Goal: Task Accomplishment & Management: Complete application form

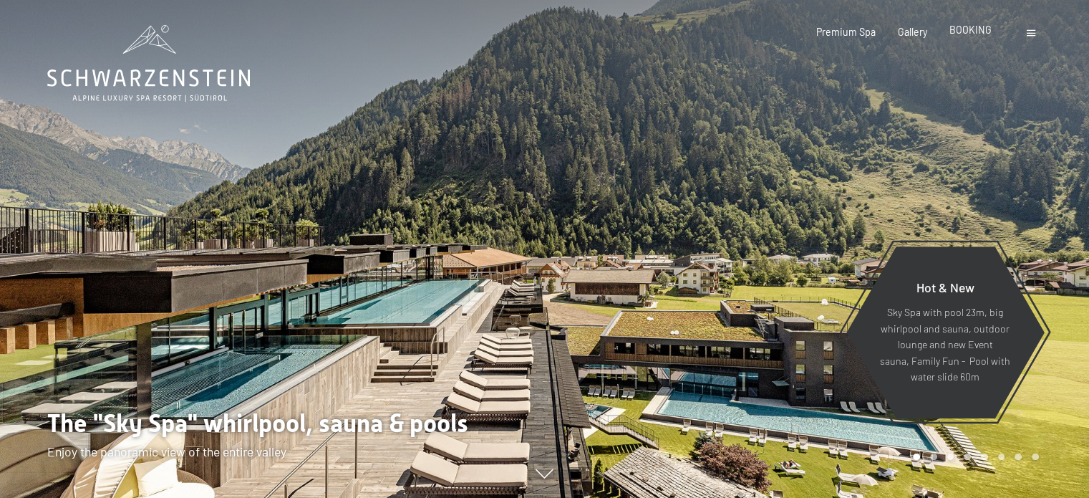
click at [977, 30] on span "BOOKING" at bounding box center [971, 30] width 42 height 12
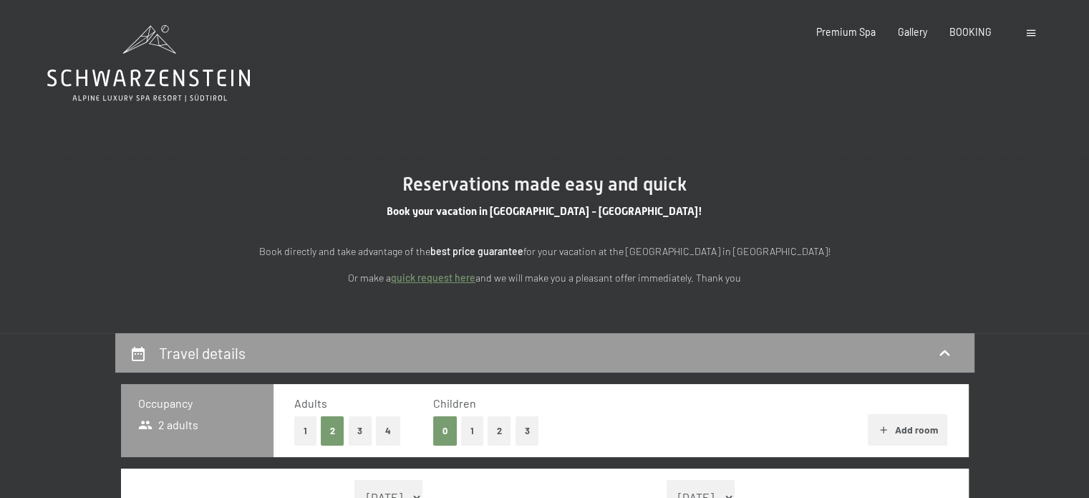
click at [458, 276] on link "quick request here" at bounding box center [433, 277] width 85 height 12
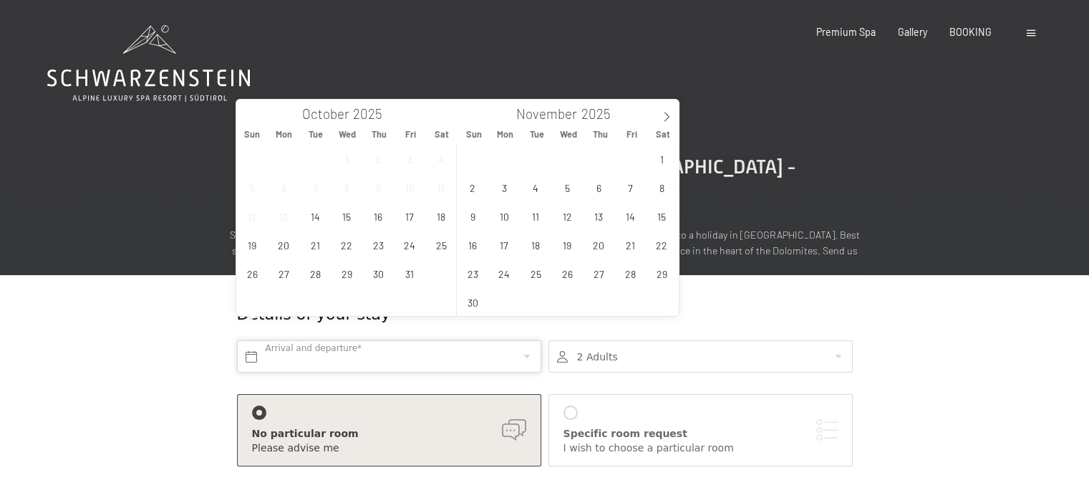
click at [442, 340] on input "text" at bounding box center [389, 356] width 304 height 32
click at [665, 122] on span at bounding box center [667, 112] width 24 height 24
click at [659, 243] on span "27" at bounding box center [662, 245] width 28 height 28
type input "Sat. 27/12/2025"
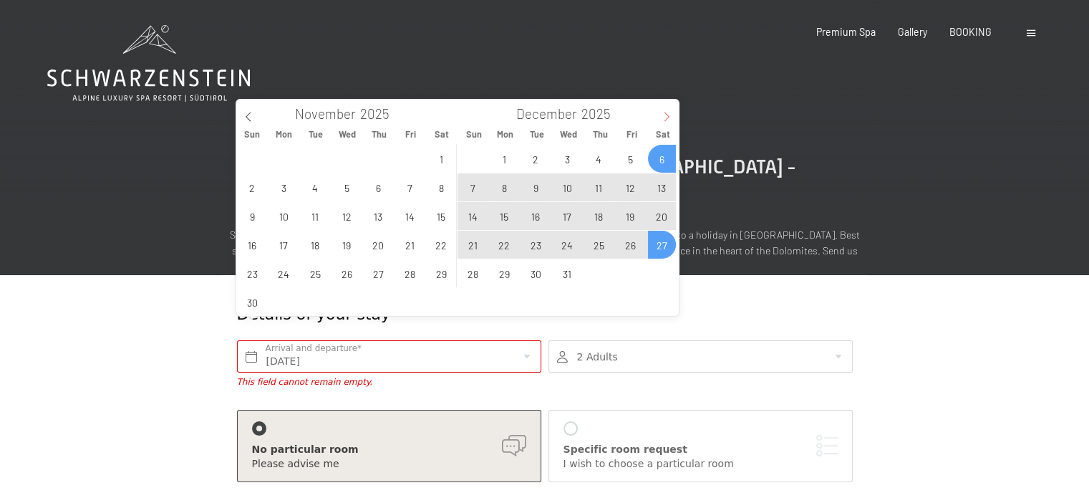
click at [665, 117] on icon at bounding box center [667, 117] width 10 height 10
type input "2026"
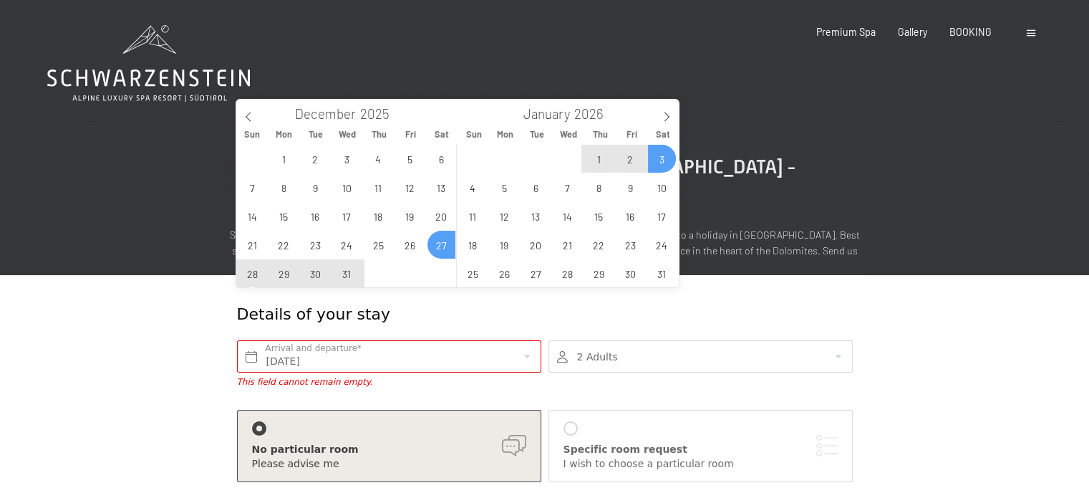
click at [660, 153] on span "3" at bounding box center [662, 159] width 28 height 28
type input "Sat. 27/12/2025 - Sat. 03/01/2026"
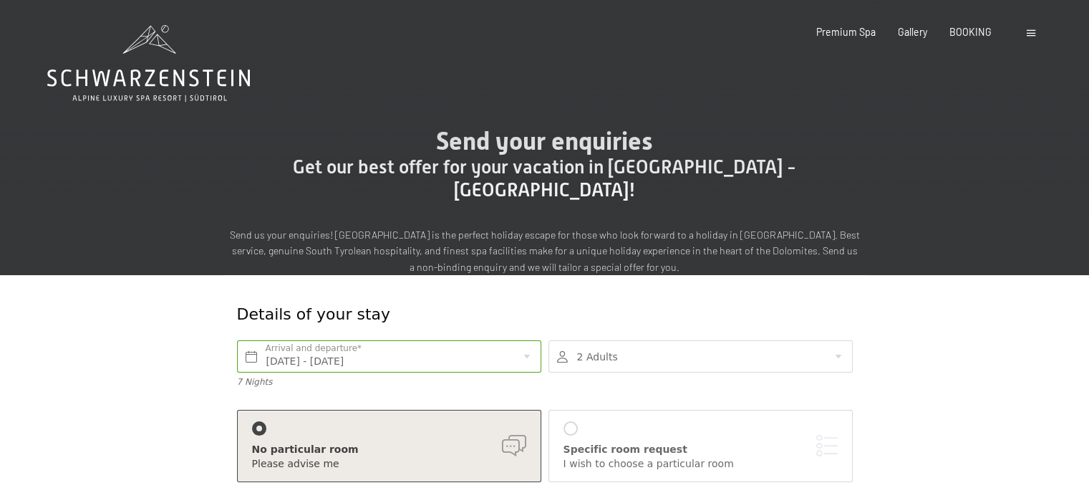
click at [786, 340] on div at bounding box center [701, 356] width 304 height 32
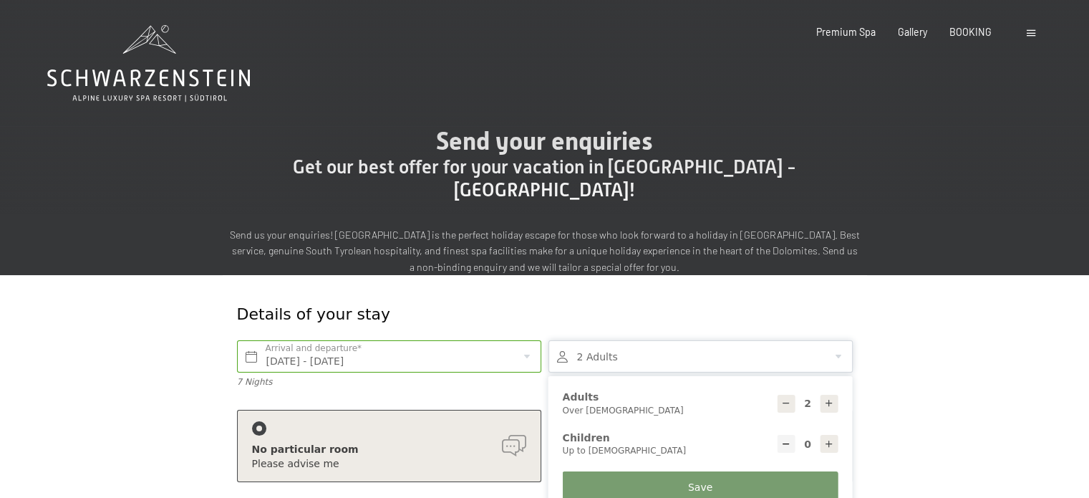
click at [826, 439] on icon at bounding box center [829, 444] width 10 height 10
type input "1"
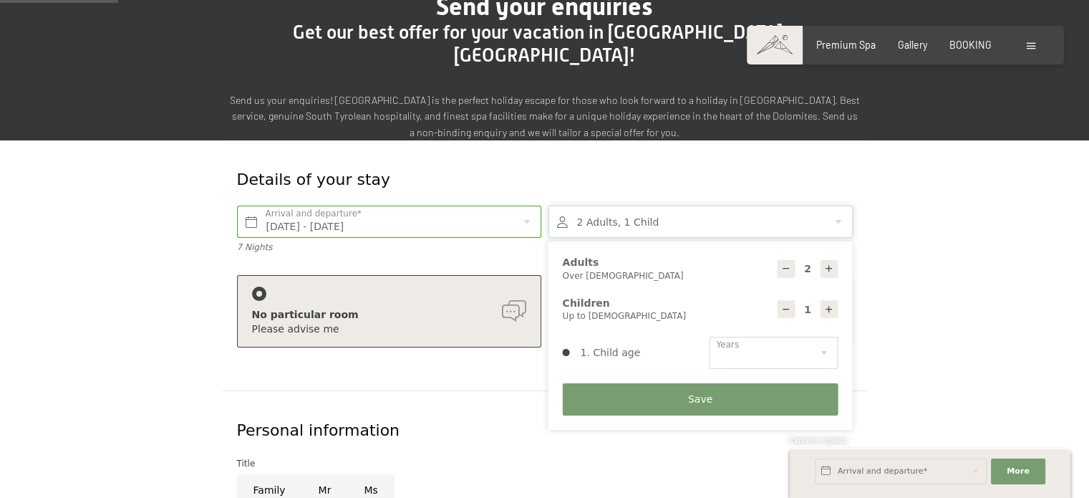
scroll to position [143, 0]
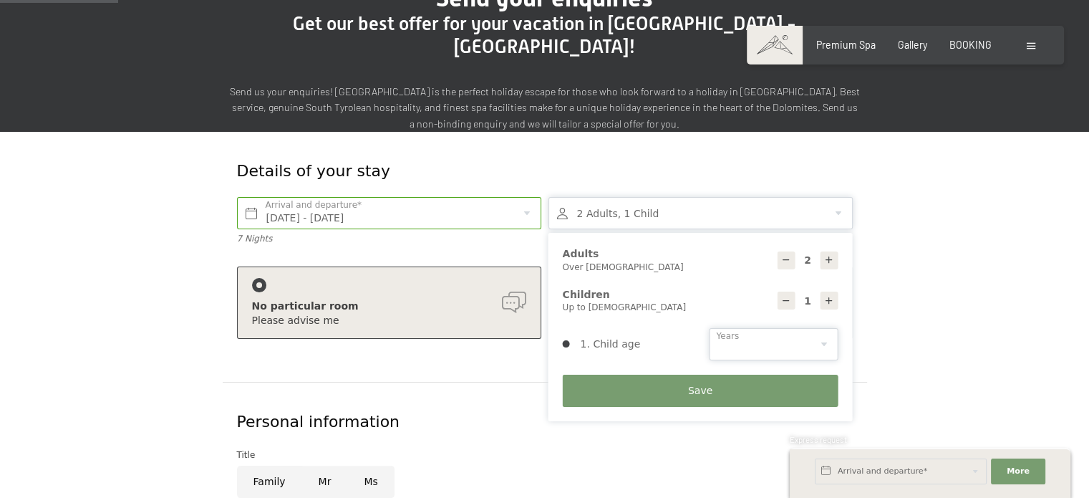
click at [781, 328] on select "0 1 2 3 4 5 6 7 8 9 10 11 12 13 14" at bounding box center [774, 344] width 129 height 32
select select "11"
click at [710, 328] on select "0 1 2 3 4 5 6 7 8 9 10 11 12 13 14" at bounding box center [774, 344] width 129 height 32
click at [710, 375] on button "Save" at bounding box center [701, 391] width 276 height 32
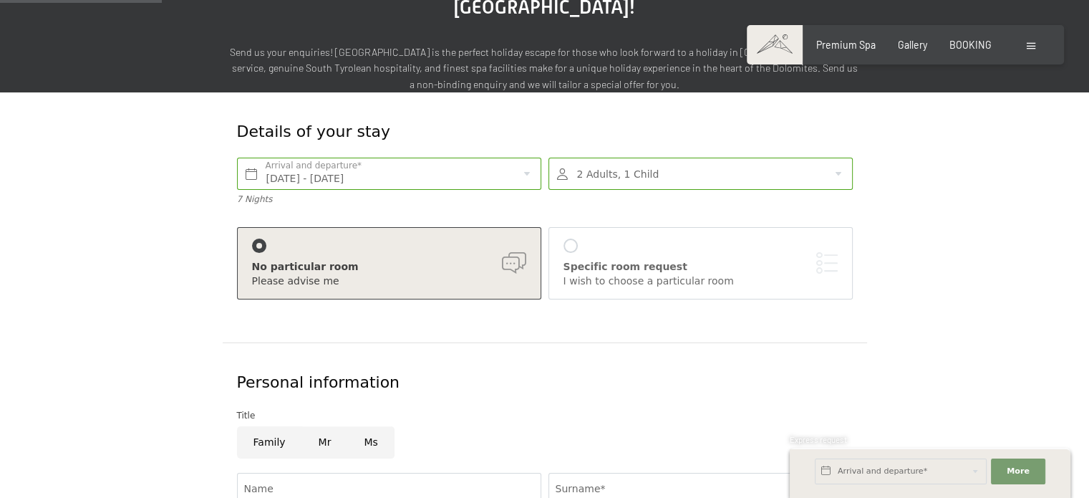
scroll to position [358, 0]
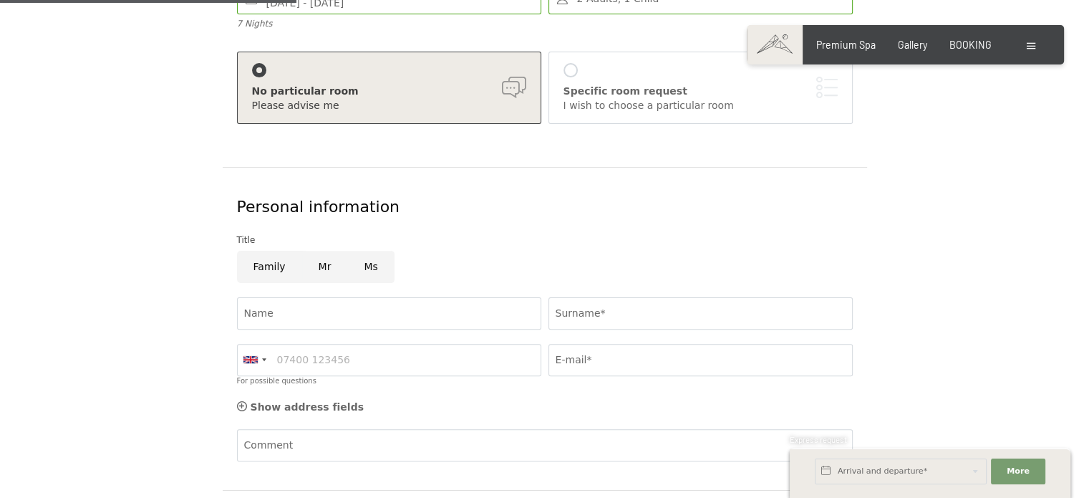
click at [271, 251] on input "Family" at bounding box center [269, 267] width 65 height 32
radio input "true"
click at [266, 297] on input "Name" at bounding box center [389, 313] width 304 height 32
type input "federico"
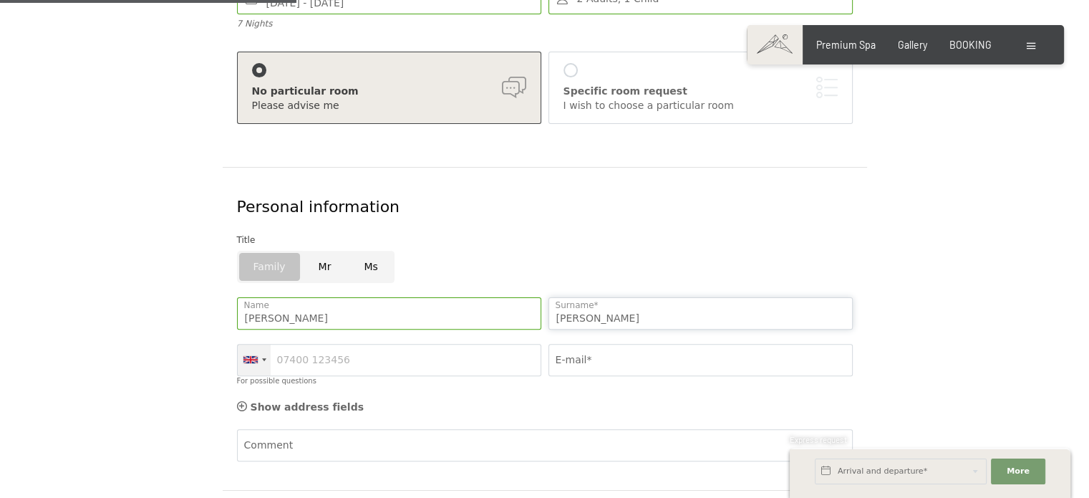
type input "nicita"
click at [262, 358] on div at bounding box center [264, 359] width 4 height 3
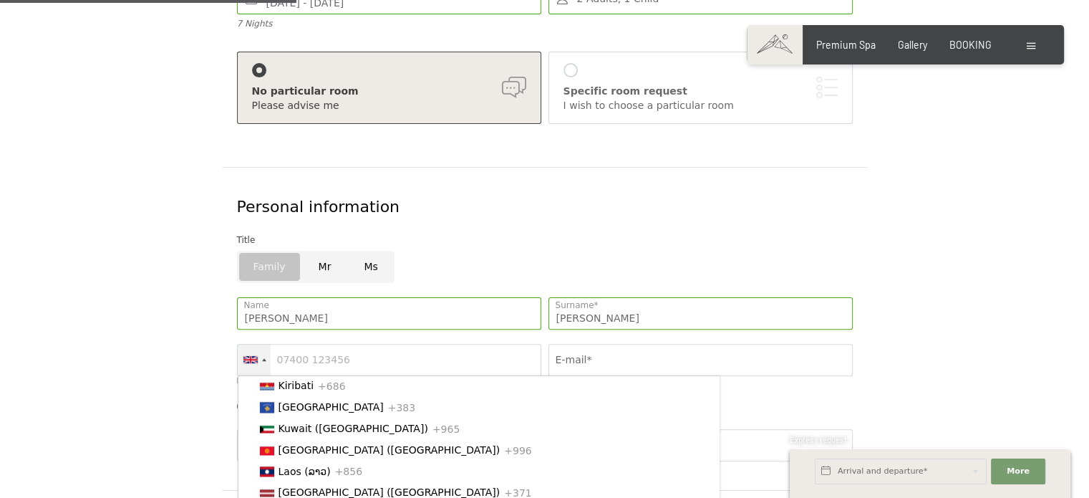
scroll to position [2434, 0]
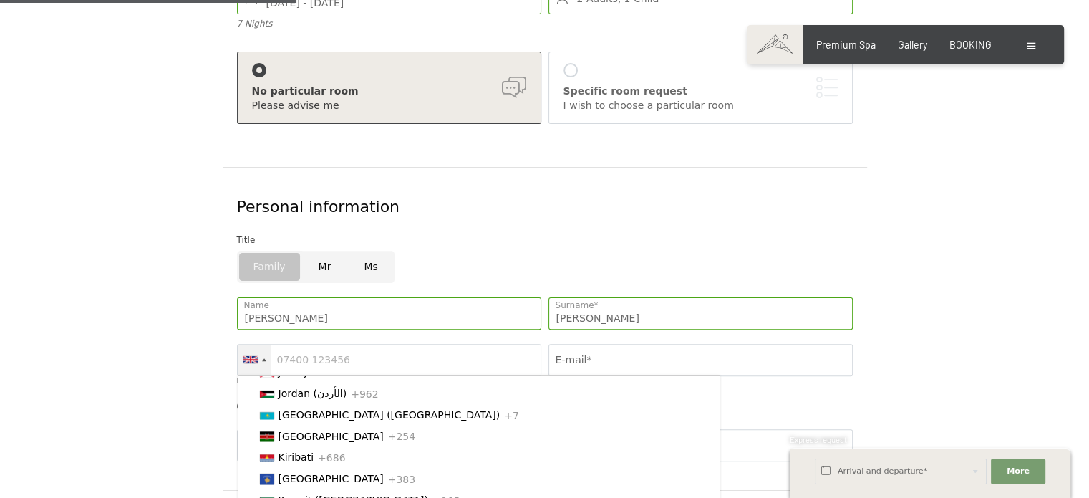
click at [323, 314] on span "[GEOGRAPHIC_DATA] ([GEOGRAPHIC_DATA])" at bounding box center [390, 307] width 222 height 11
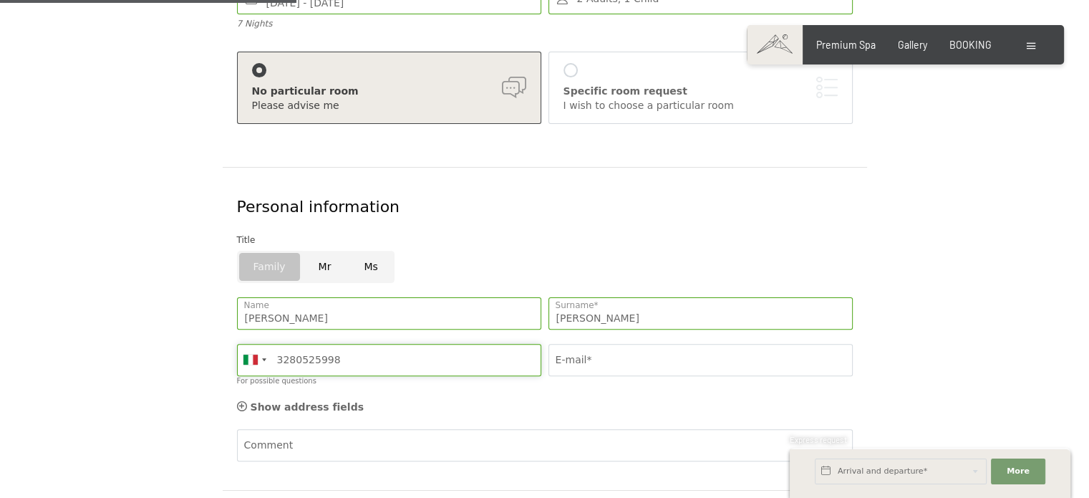
type input "3280525998"
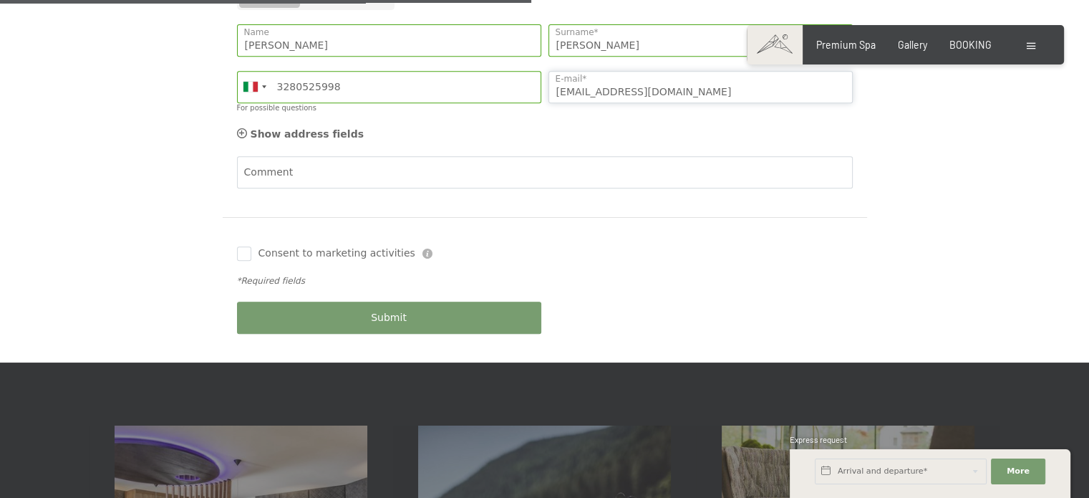
scroll to position [645, 0]
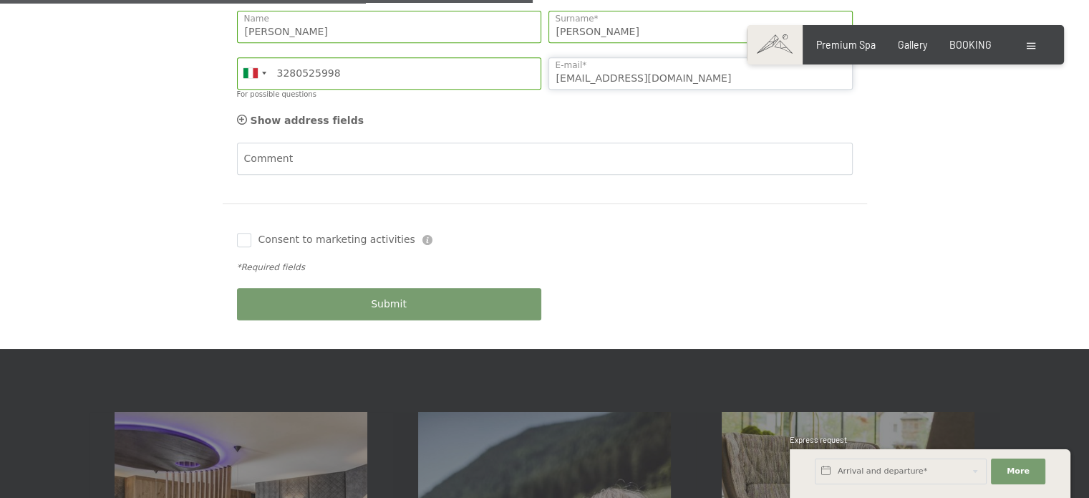
type input "alessialionetti@gmail.com"
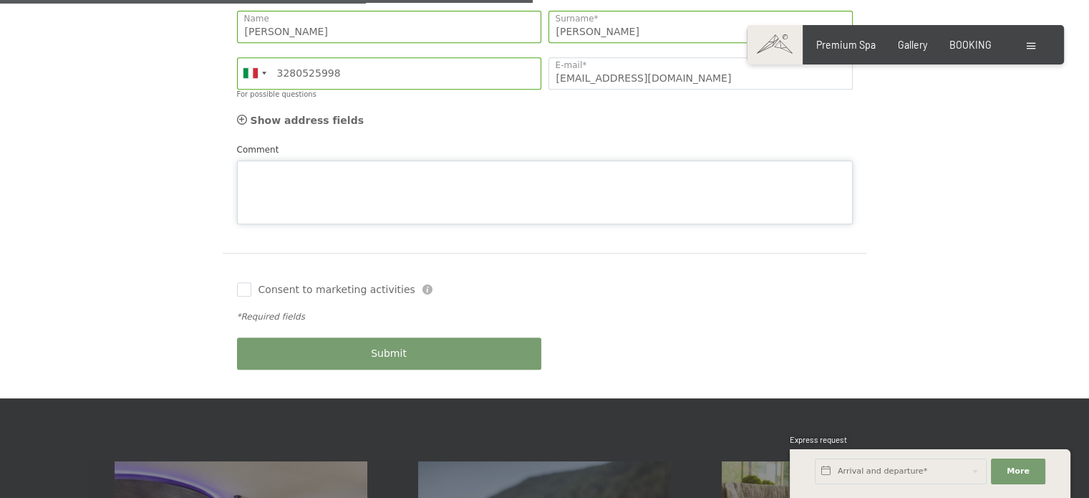
click at [467, 143] on div "Comment" at bounding box center [545, 184] width 616 height 82
type textarea "siamo già stati vostri ospiti"
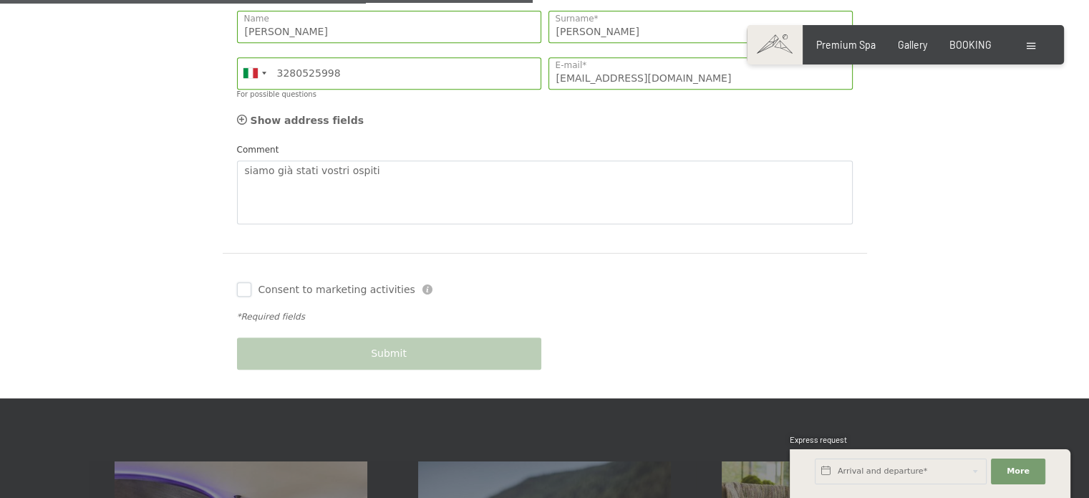
click at [246, 282] on input "Consent to marketing activities" at bounding box center [244, 289] width 14 height 14
checkbox input "true"
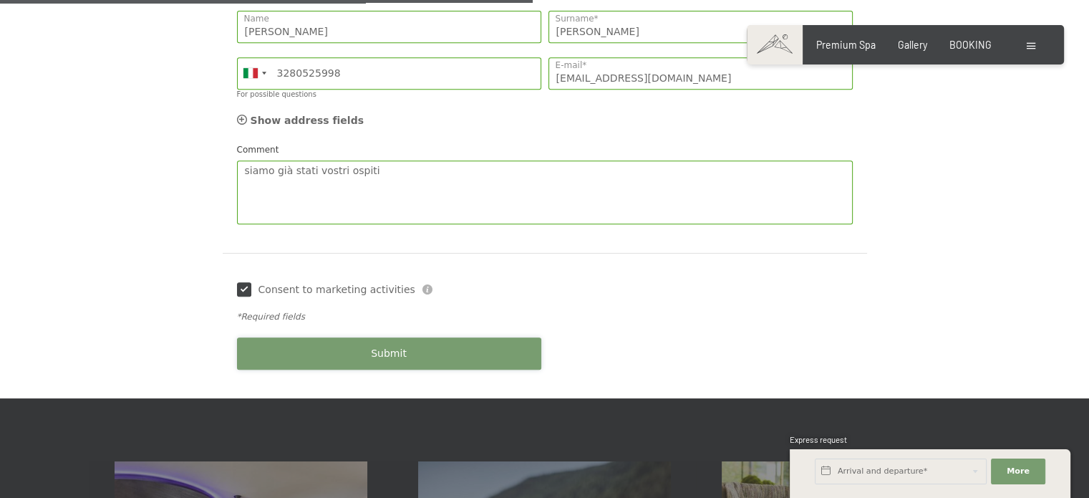
click at [325, 337] on button "Submit" at bounding box center [389, 353] width 304 height 32
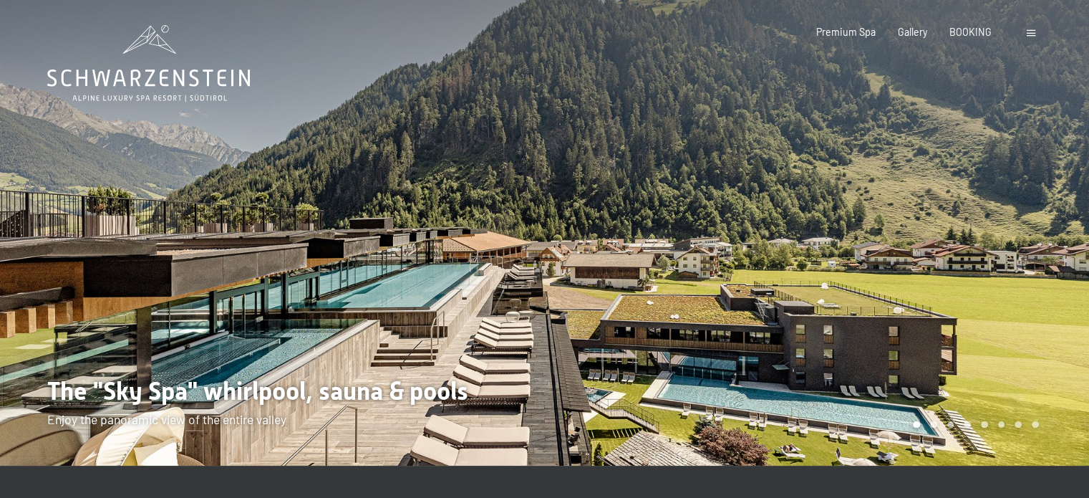
click at [1032, 35] on span at bounding box center [1031, 33] width 9 height 6
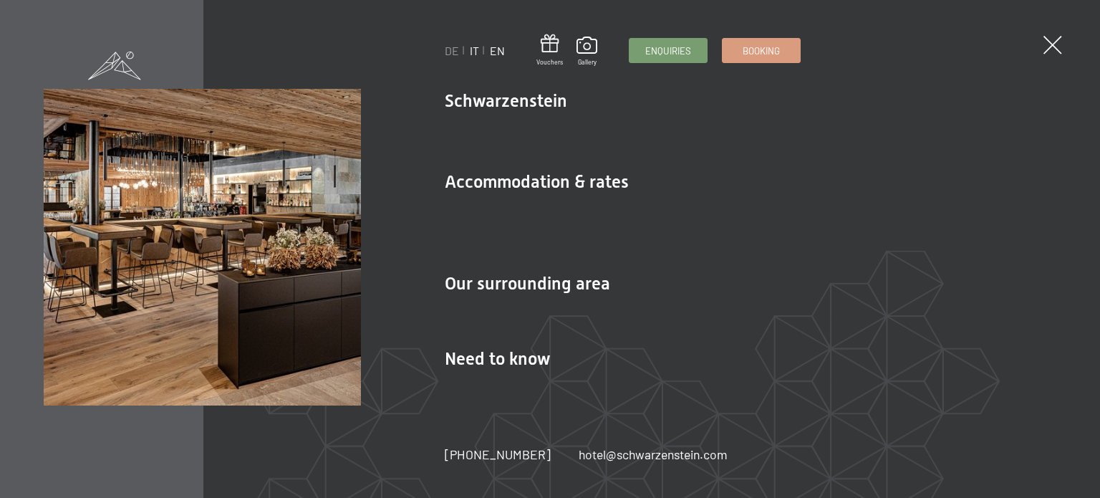
click at [475, 51] on link "IT" at bounding box center [474, 51] width 9 height 14
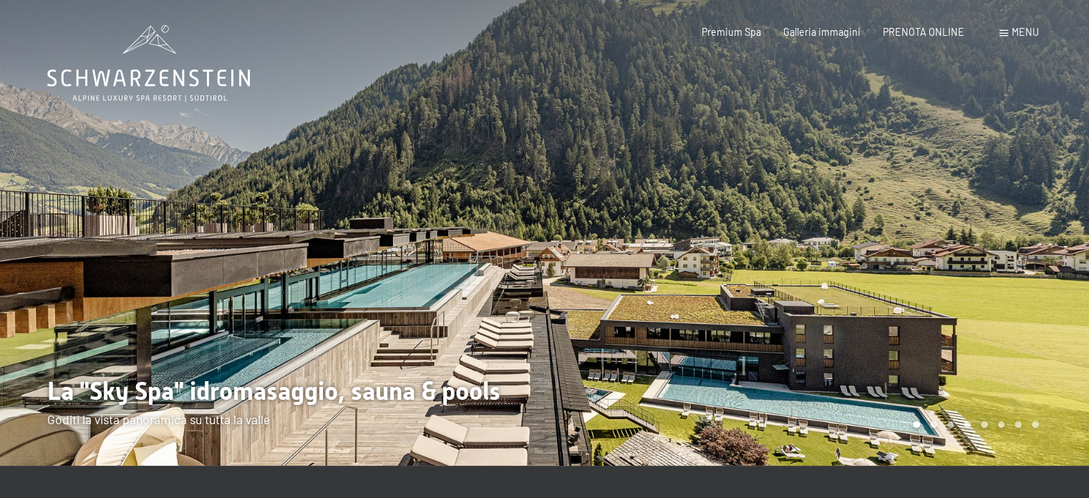
click at [1006, 37] on div "Menu" at bounding box center [1019, 32] width 39 height 14
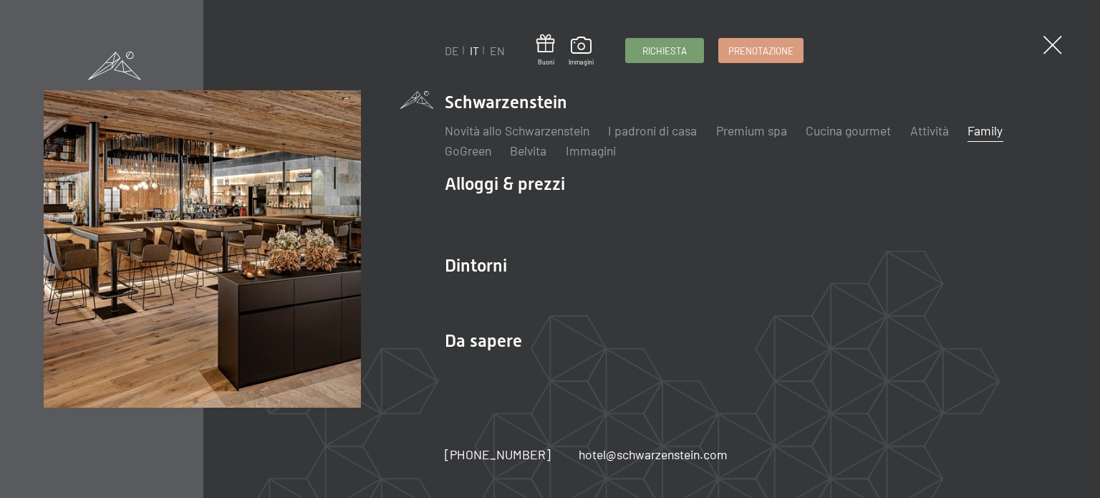
click at [986, 129] on link "Family" at bounding box center [985, 130] width 35 height 16
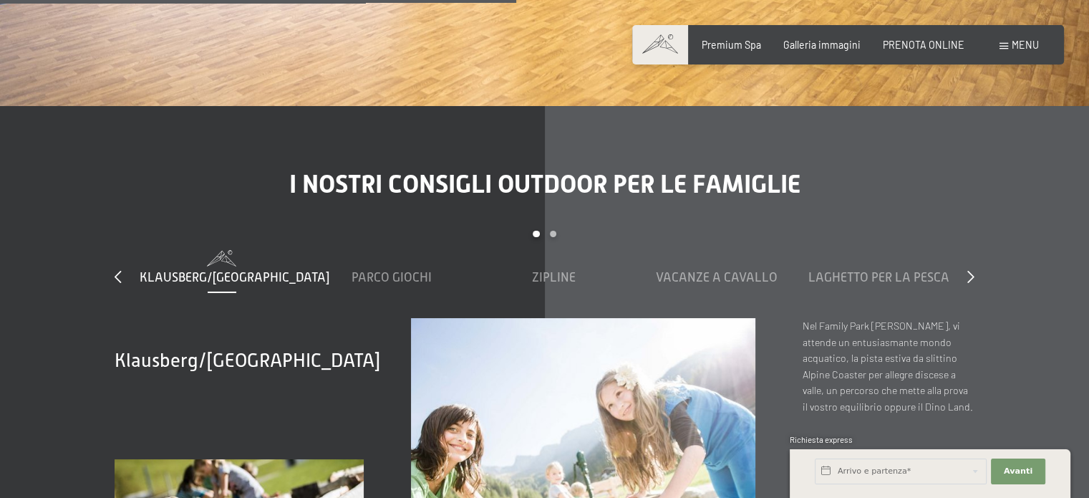
scroll to position [5013, 0]
